Goal: Navigation & Orientation: Find specific page/section

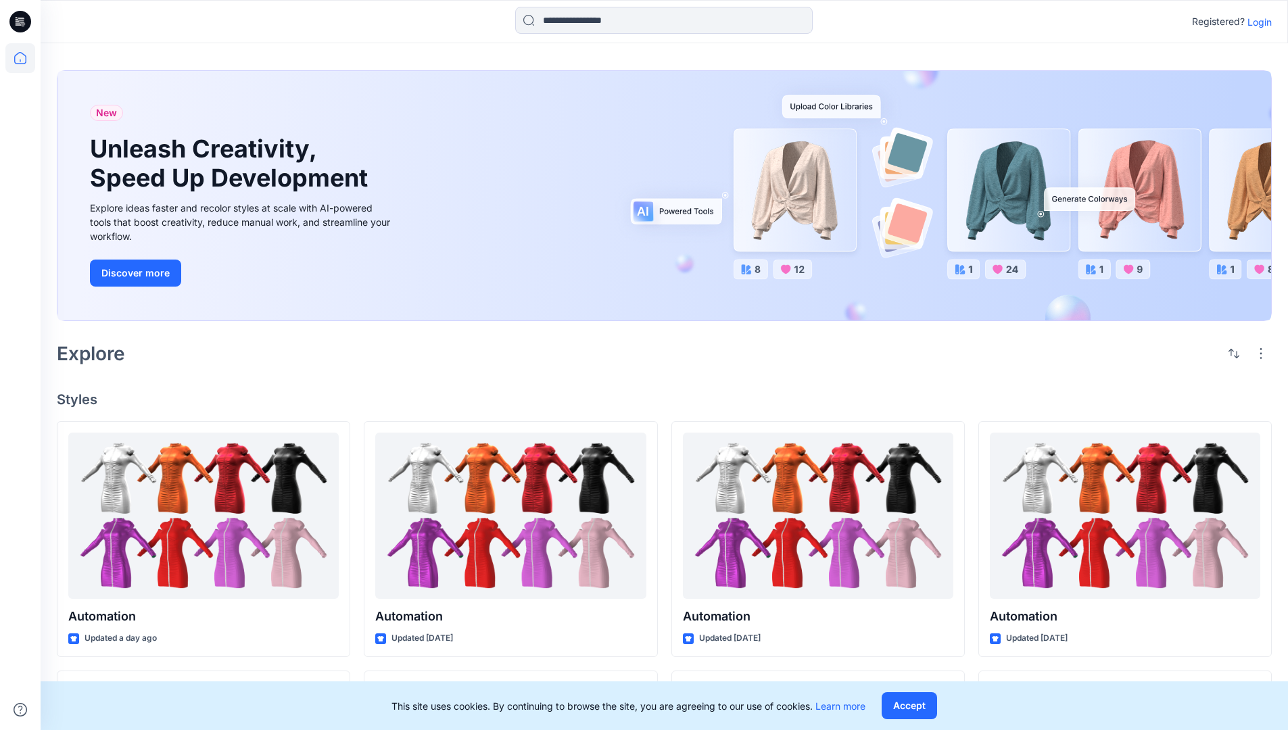
click at [1256, 22] on p "Login" at bounding box center [1259, 22] width 24 height 14
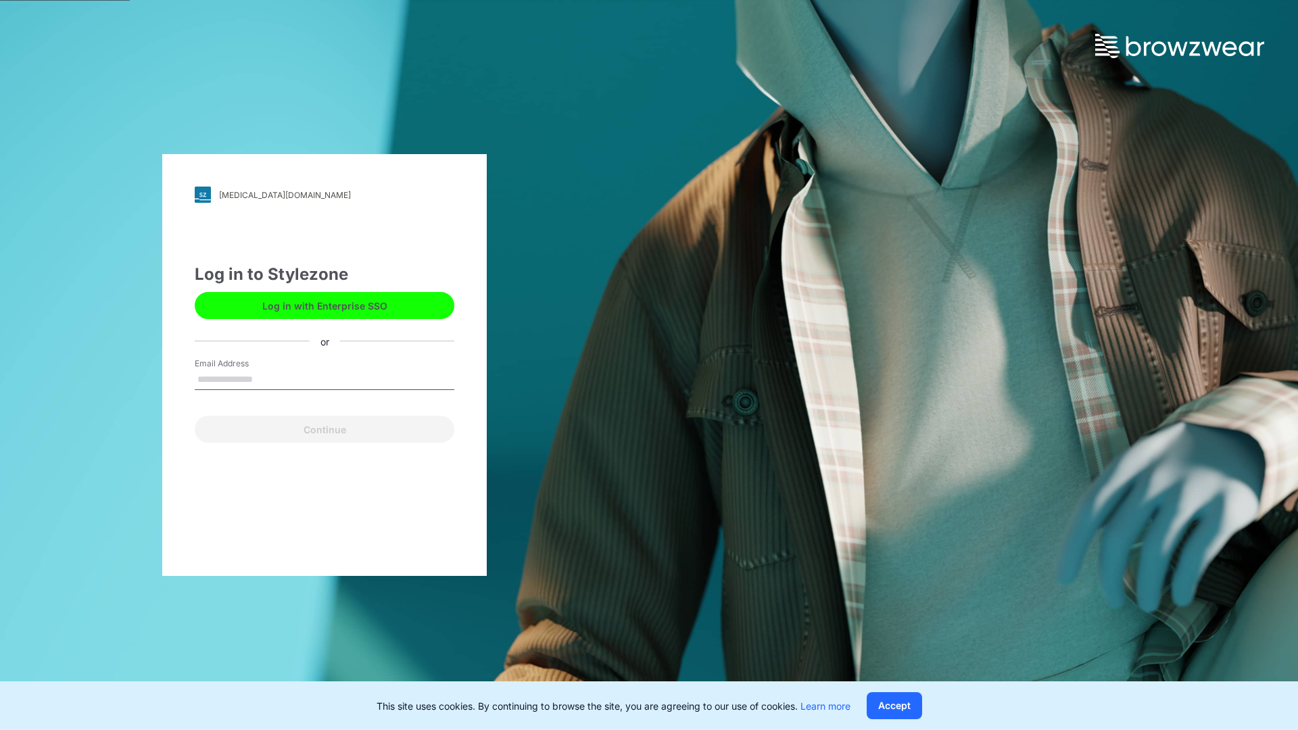
click at [267, 379] on input "Email Address" at bounding box center [325, 380] width 260 height 20
type input "**********"
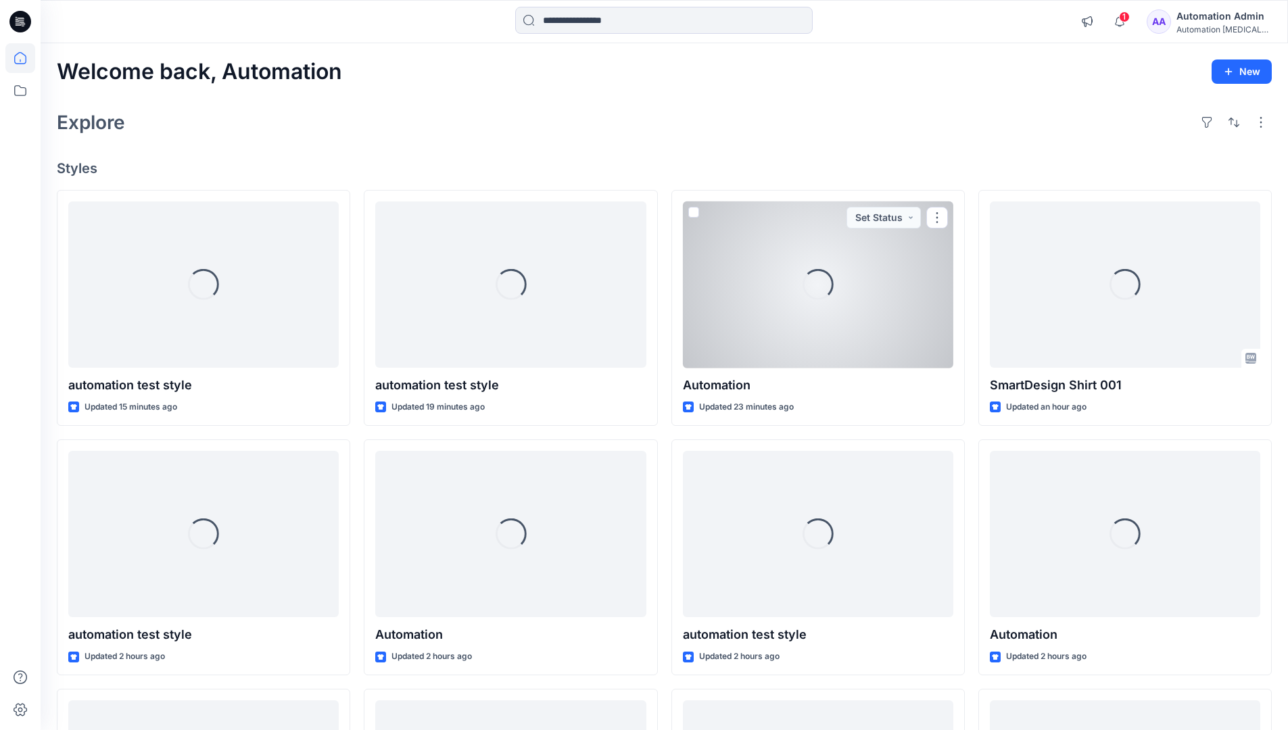
click at [26, 58] on icon at bounding box center [20, 58] width 12 height 12
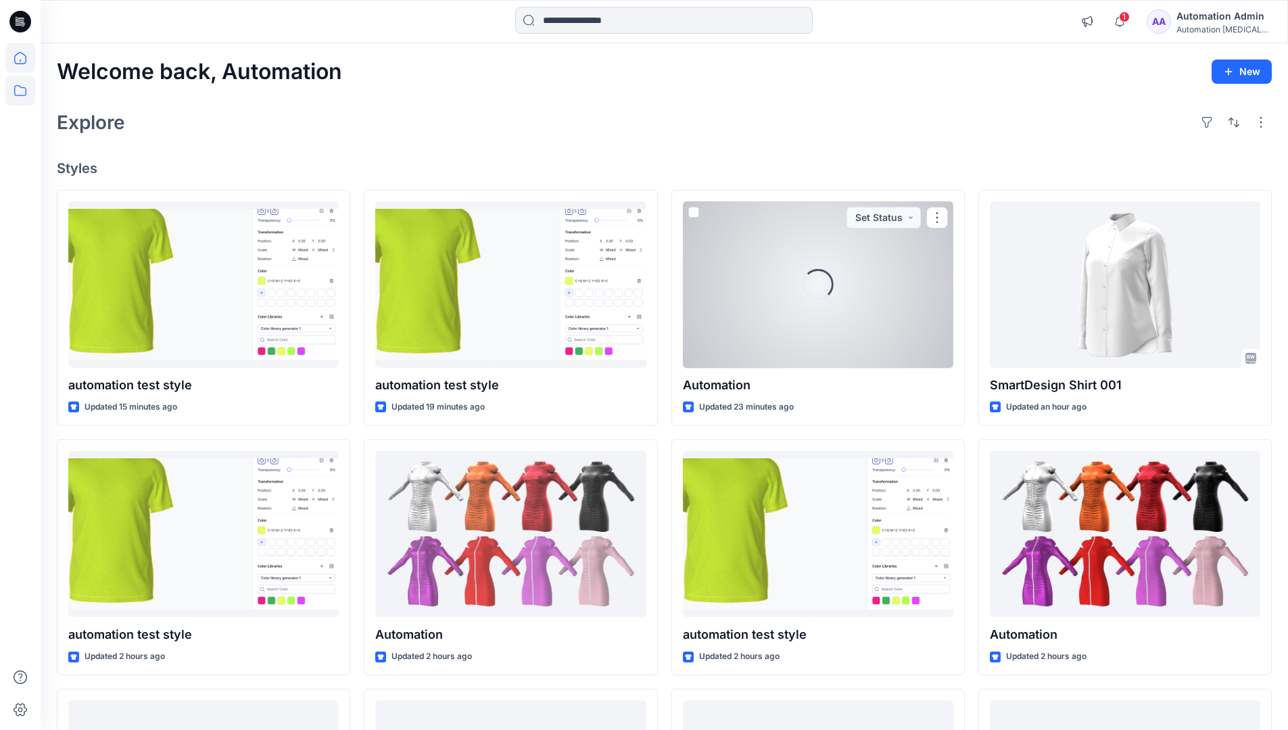
click at [21, 88] on icon at bounding box center [20, 90] width 12 height 11
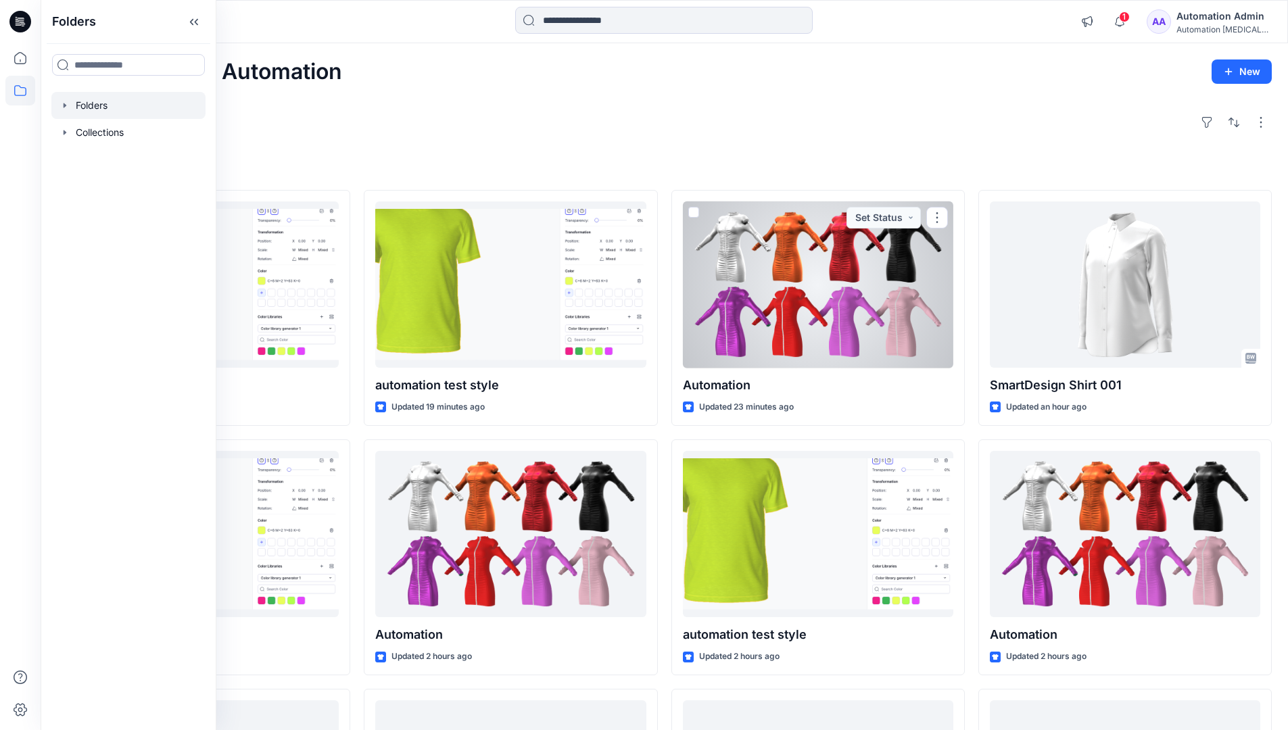
click at [99, 105] on div at bounding box center [128, 105] width 154 height 27
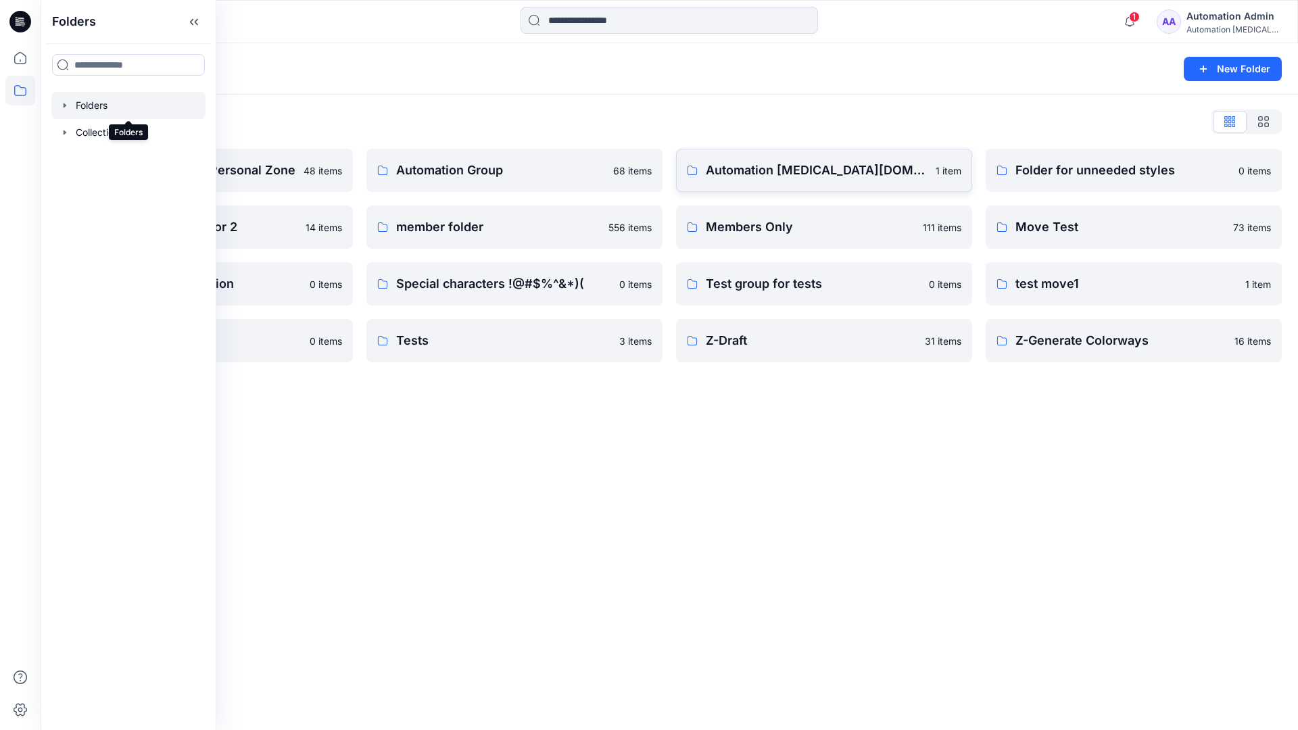
click at [776, 176] on p "Automation testim.io" at bounding box center [817, 170] width 222 height 19
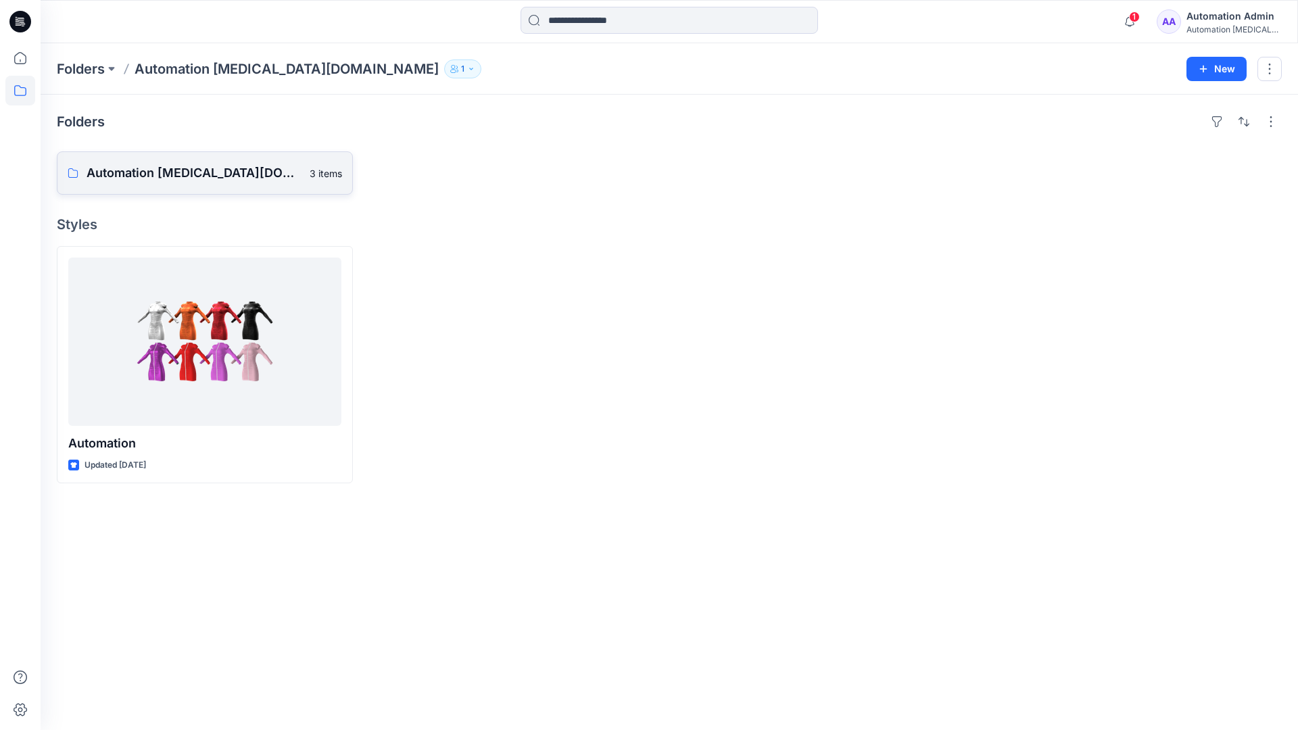
click at [191, 178] on p "Automation testim.io Board" at bounding box center [194, 173] width 215 height 19
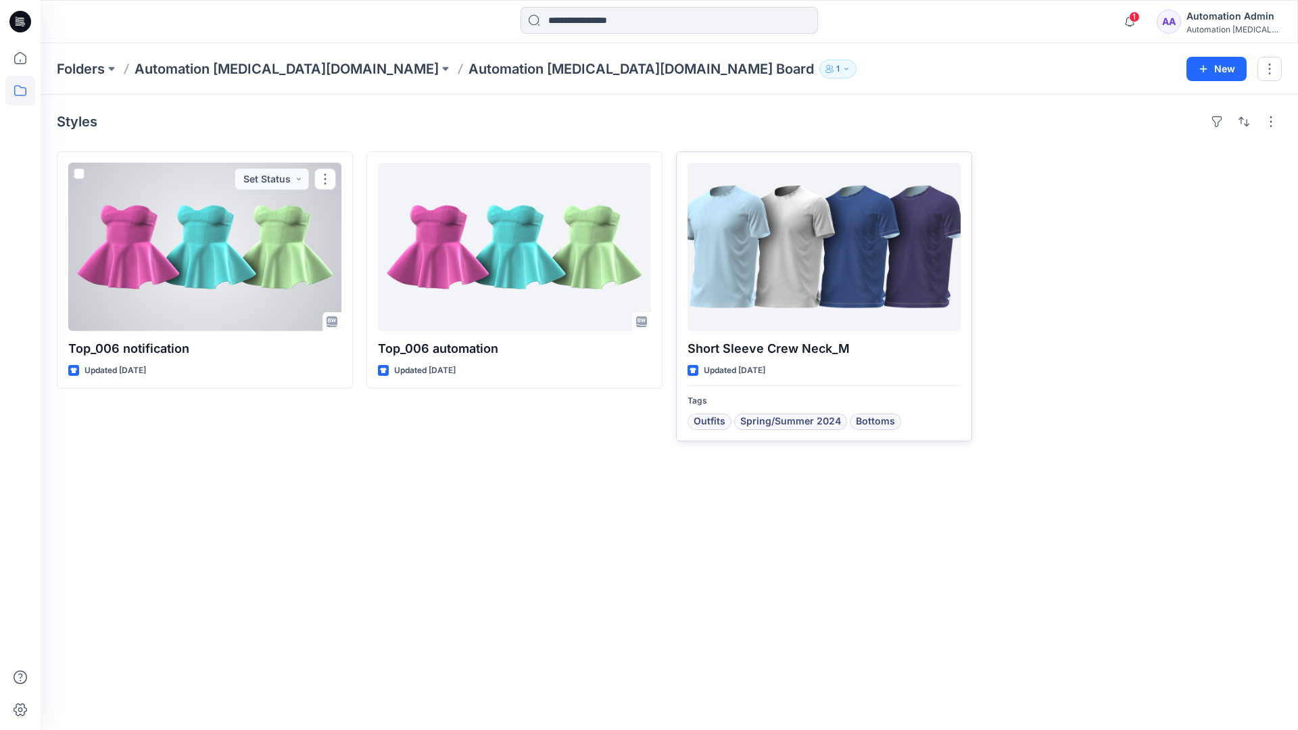
click at [773, 260] on div at bounding box center [823, 247] width 273 height 168
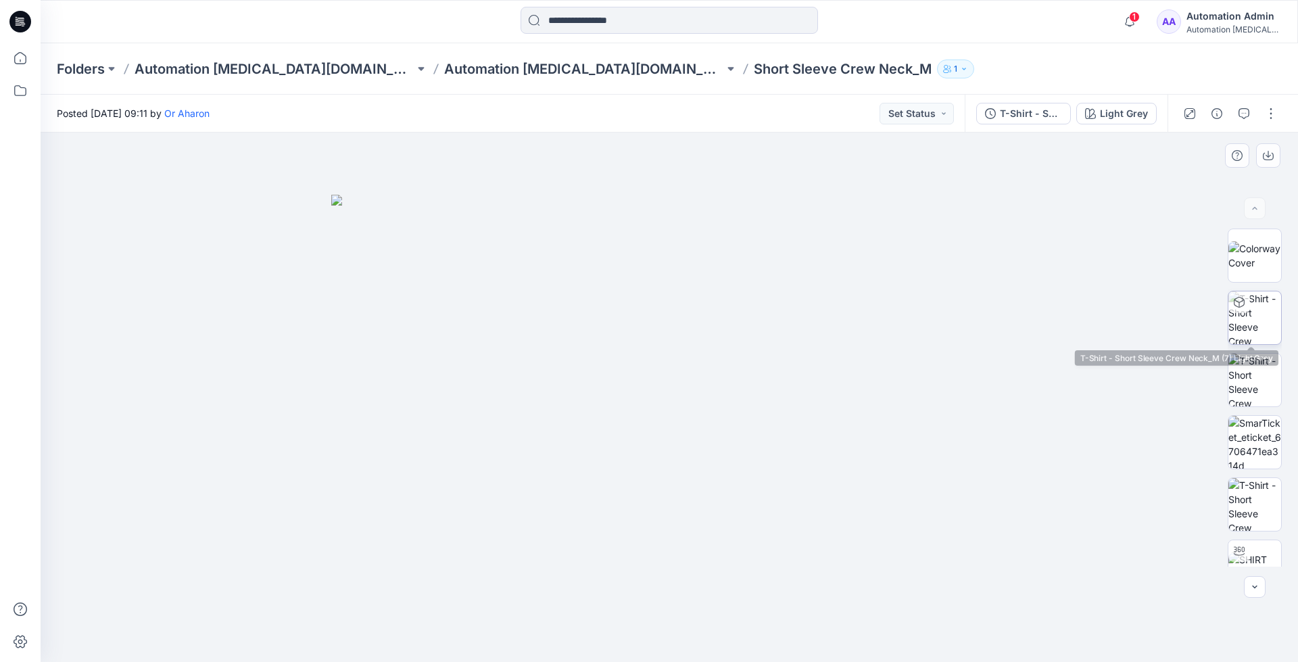
click at [1253, 320] on img at bounding box center [1254, 317] width 53 height 53
